Goal: Navigation & Orientation: Find specific page/section

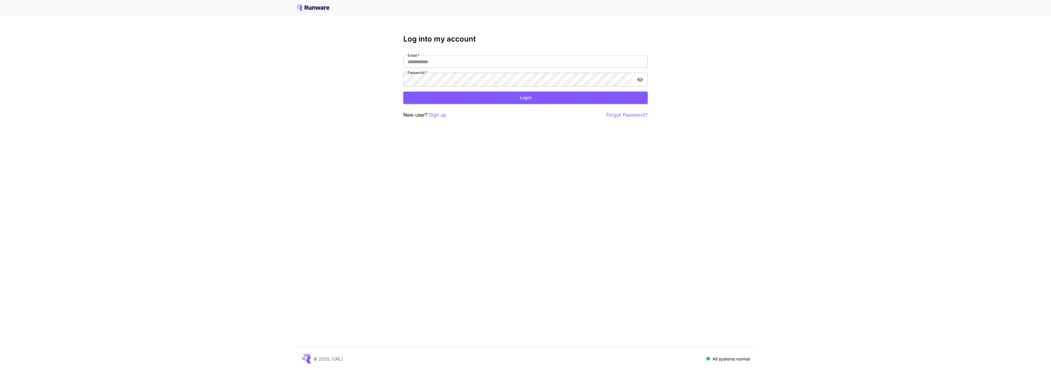
click at [462, 82] on div "Email   * Email   * Password   * Password   *" at bounding box center [525, 71] width 244 height 31
click at [465, 68] on input "Email   *" at bounding box center [525, 62] width 244 height 12
type input "**********"
click button "Login" at bounding box center [525, 98] width 244 height 13
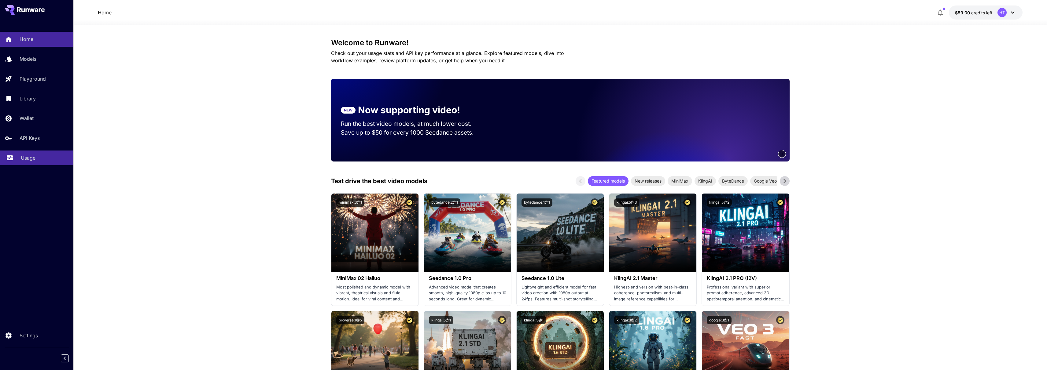
click at [33, 162] on p "Usage" at bounding box center [28, 157] width 15 height 7
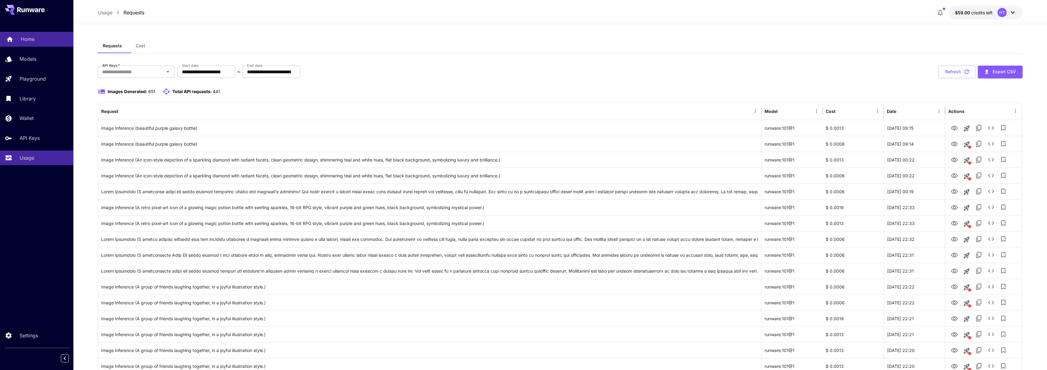
click at [31, 43] on p "Home" at bounding box center [28, 38] width 14 height 7
